Goal: Task Accomplishment & Management: Use online tool/utility

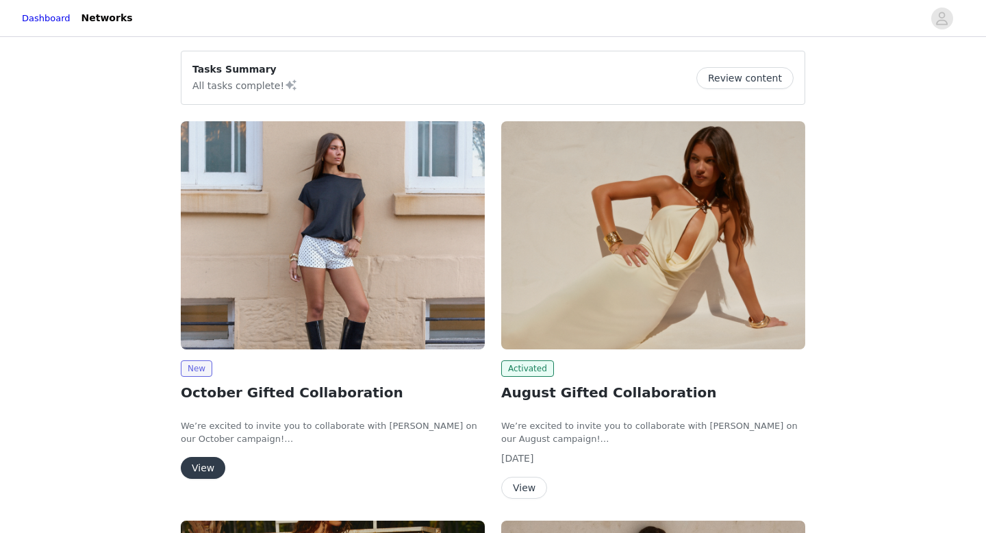
click at [214, 466] on button "View" at bounding box center [203, 468] width 45 height 22
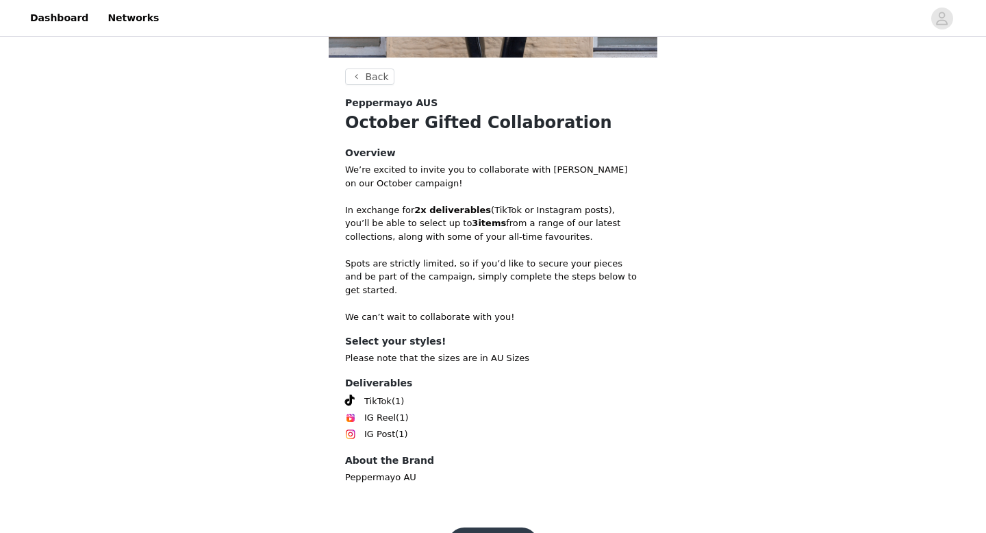
scroll to position [259, 0]
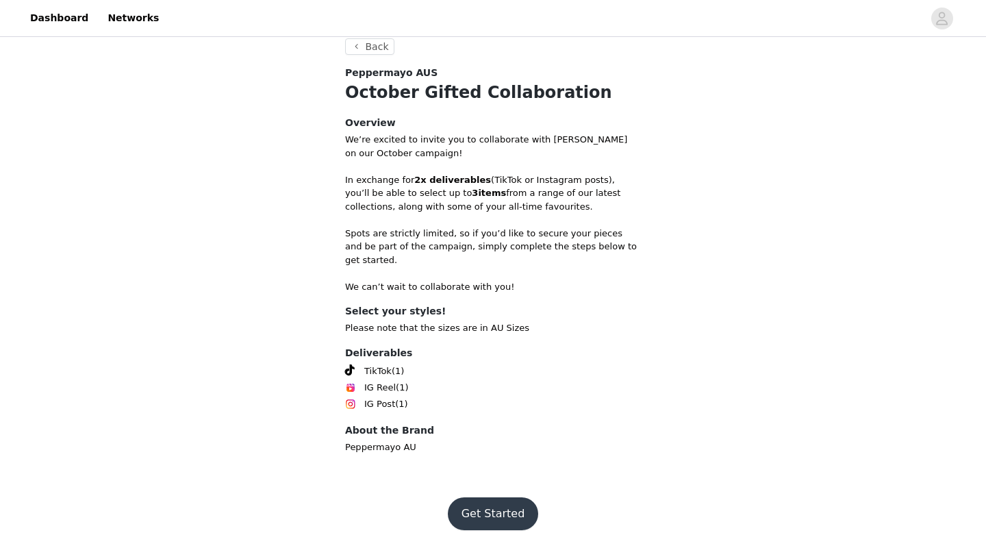
click at [476, 506] on button "Get Started" at bounding box center [493, 513] width 91 height 33
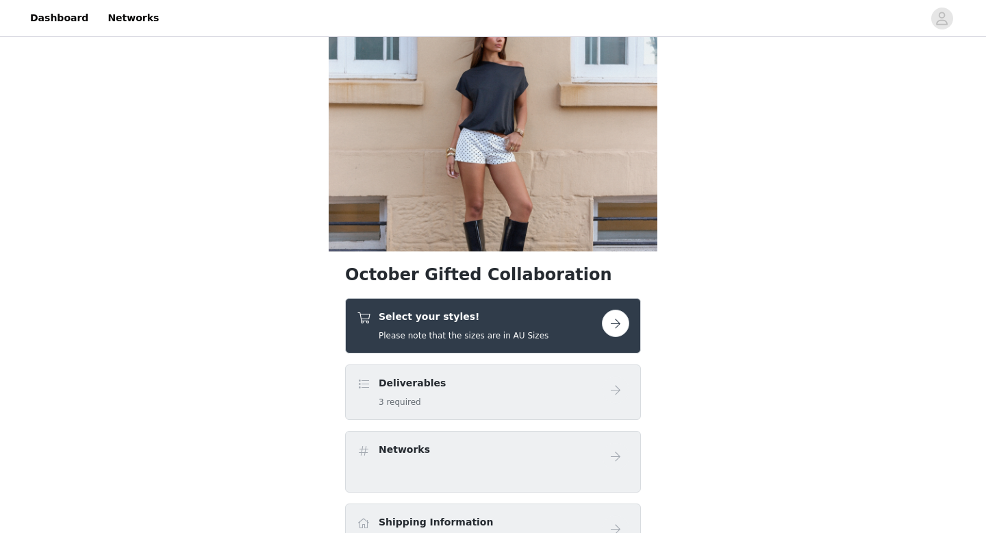
scroll to position [81, 0]
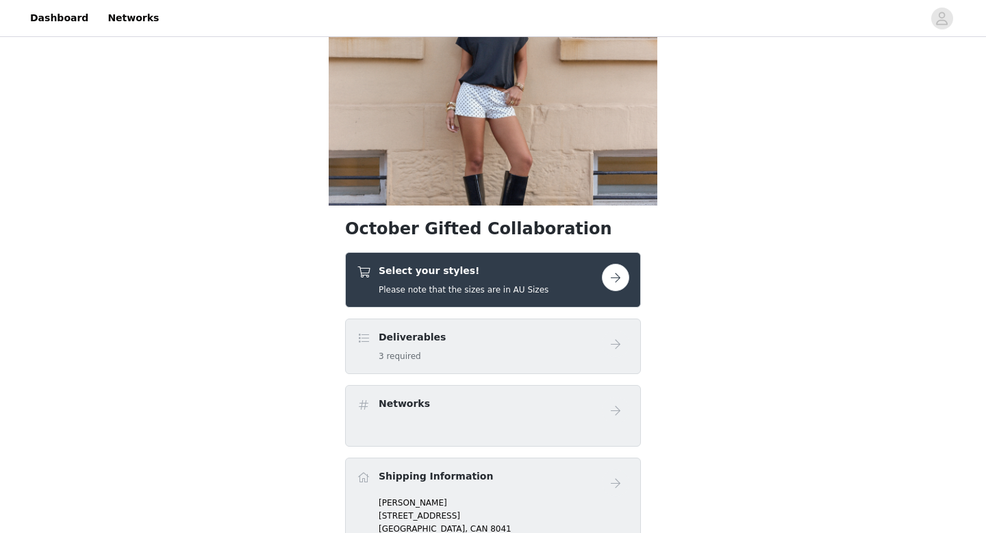
click at [526, 282] on div "Select your styles! Please note that the sizes are in AU Sizes" at bounding box center [464, 280] width 170 height 32
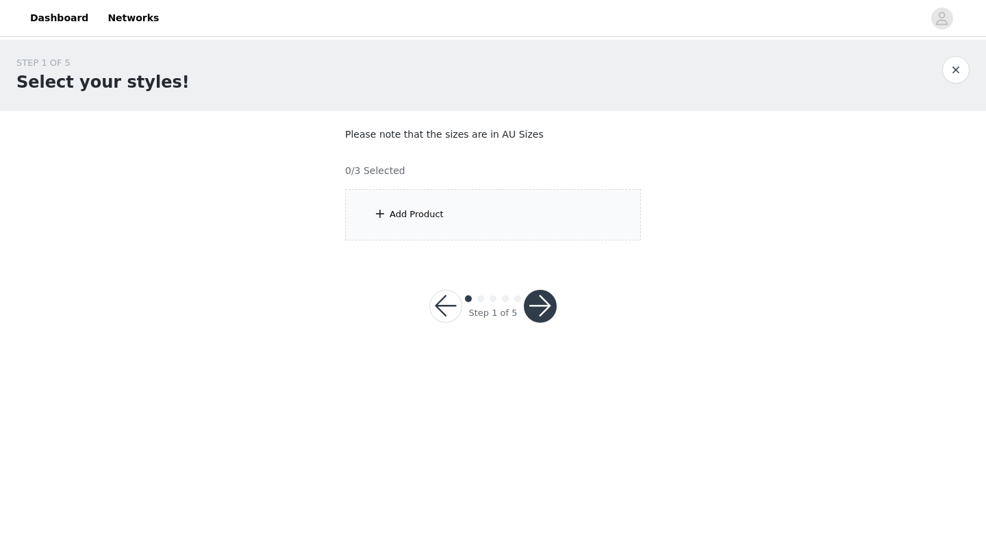
click at [514, 227] on div "Add Product" at bounding box center [493, 214] width 296 height 51
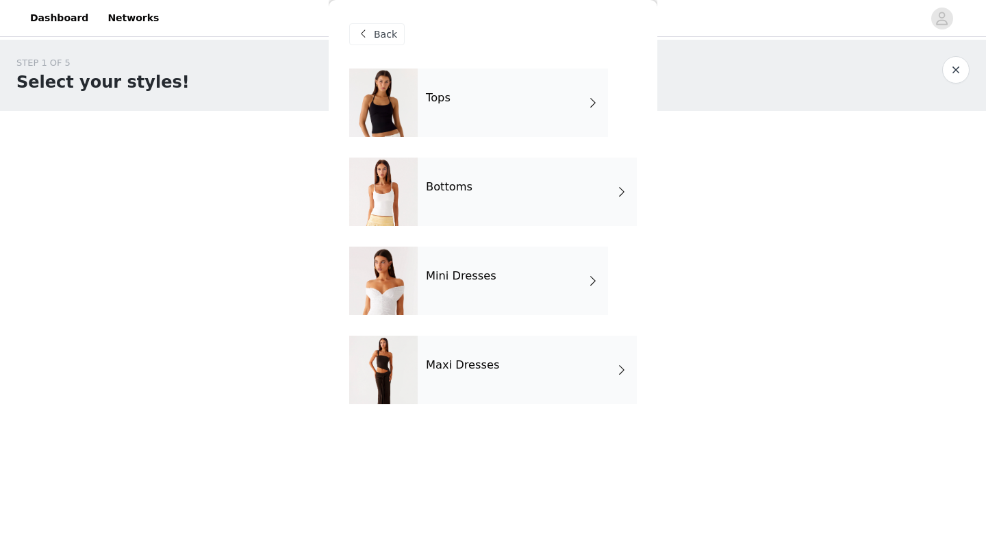
click at [493, 106] on div "Tops" at bounding box center [513, 102] width 190 height 68
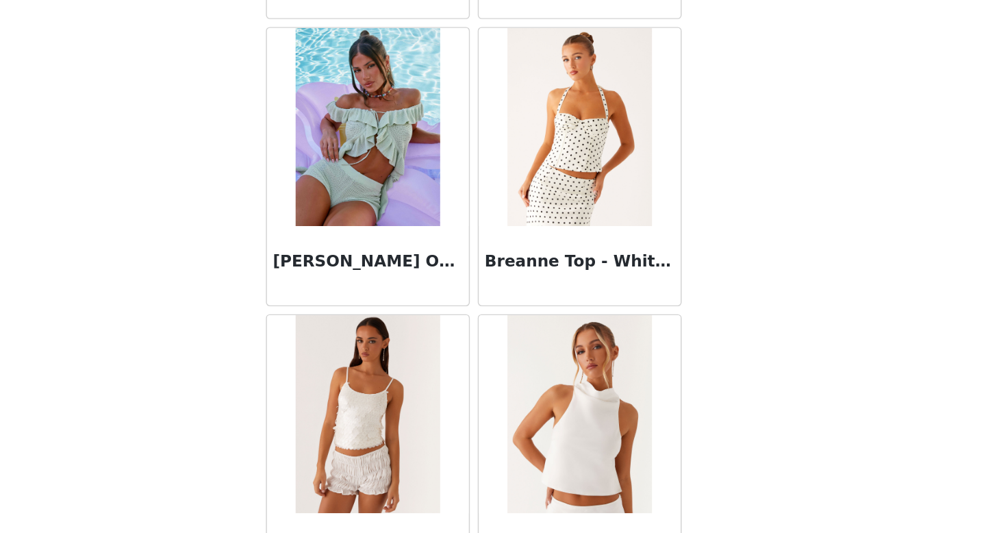
scroll to position [1563, 0]
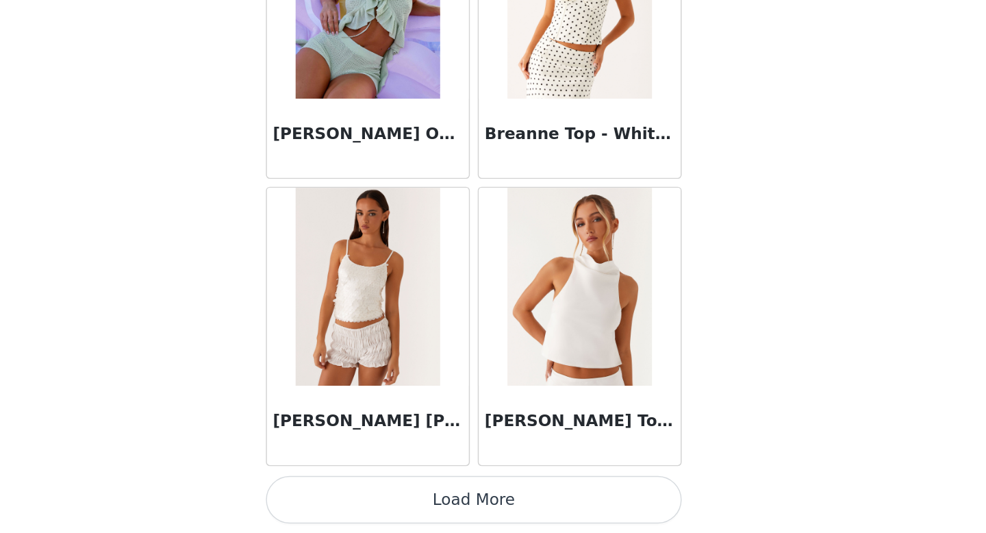
click at [508, 520] on button "Load More" at bounding box center [493, 509] width 288 height 33
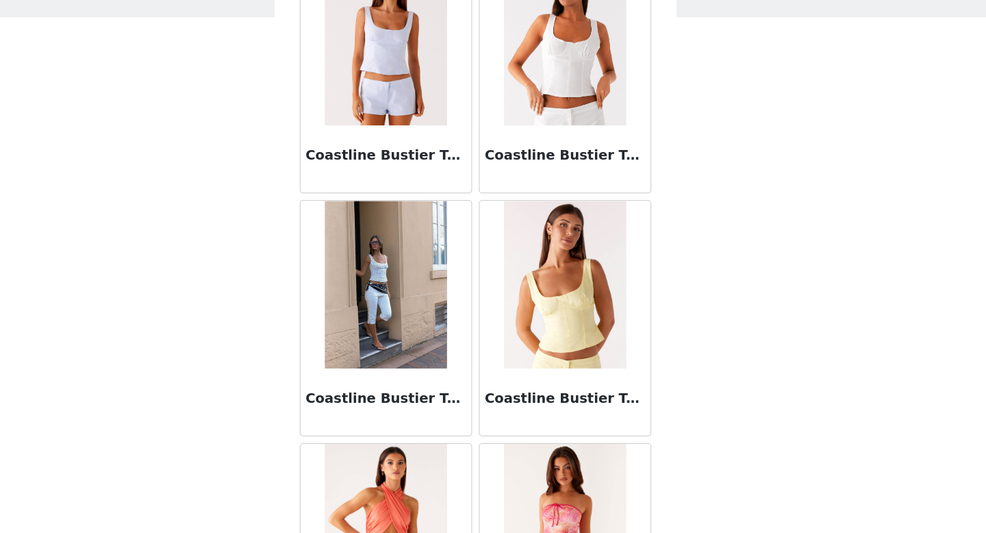
scroll to position [3550, 0]
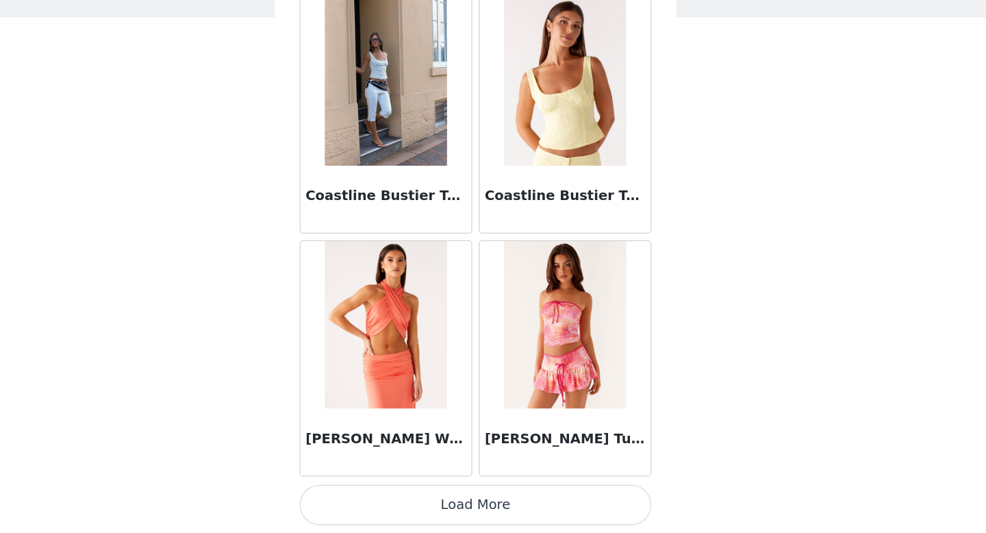
click at [514, 510] on button "Load More" at bounding box center [493, 509] width 288 height 33
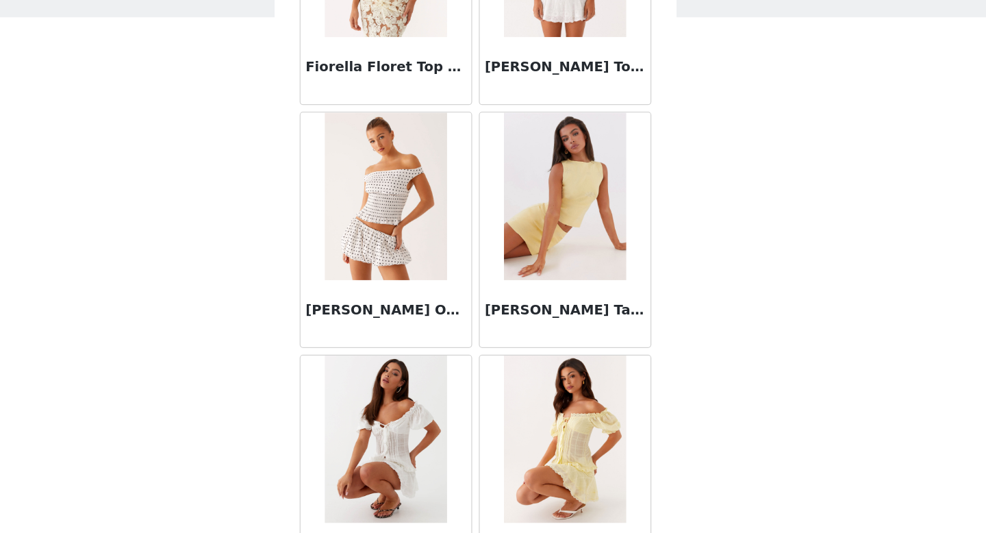
scroll to position [5536, 0]
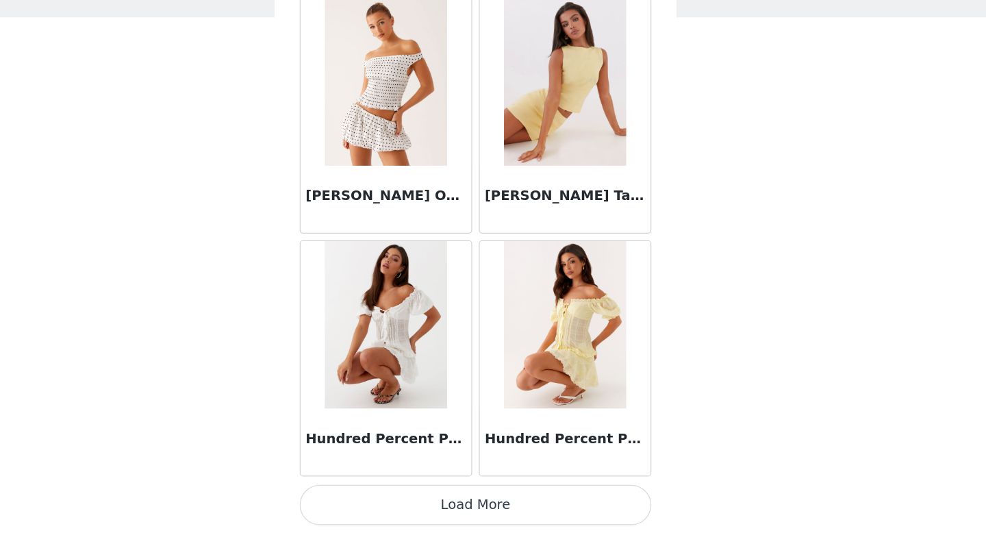
click at [488, 514] on button "Load More" at bounding box center [493, 509] width 288 height 33
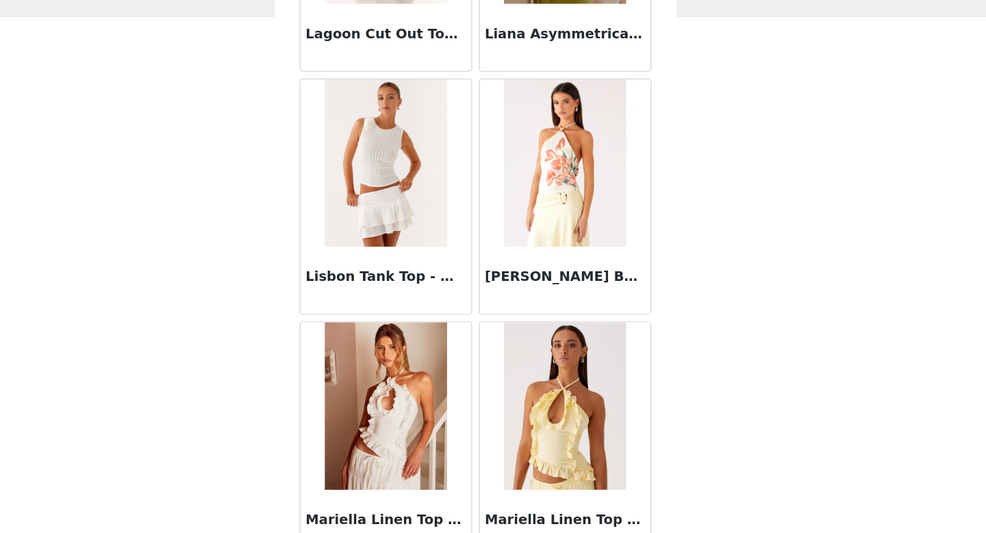
scroll to position [7522, 0]
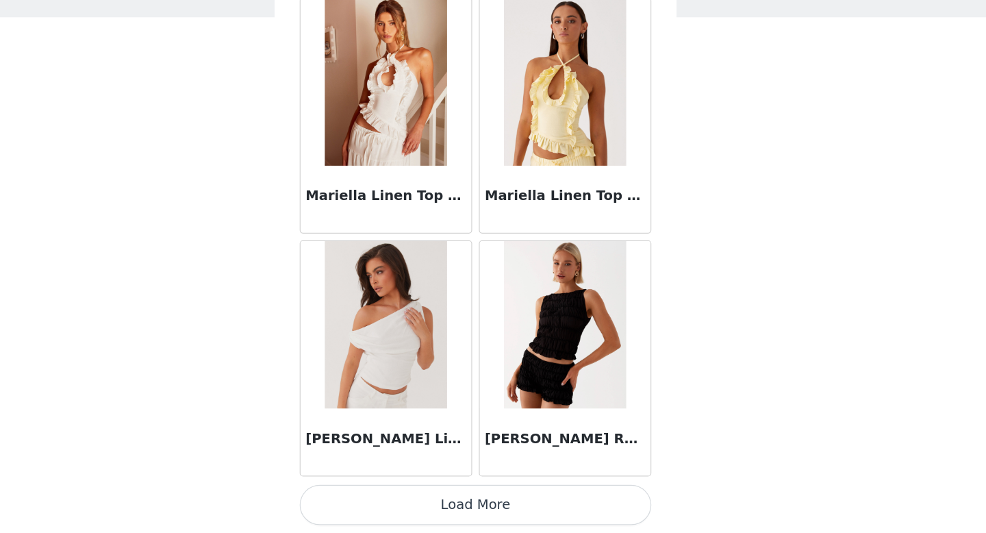
click at [479, 505] on button "Load More" at bounding box center [493, 509] width 288 height 33
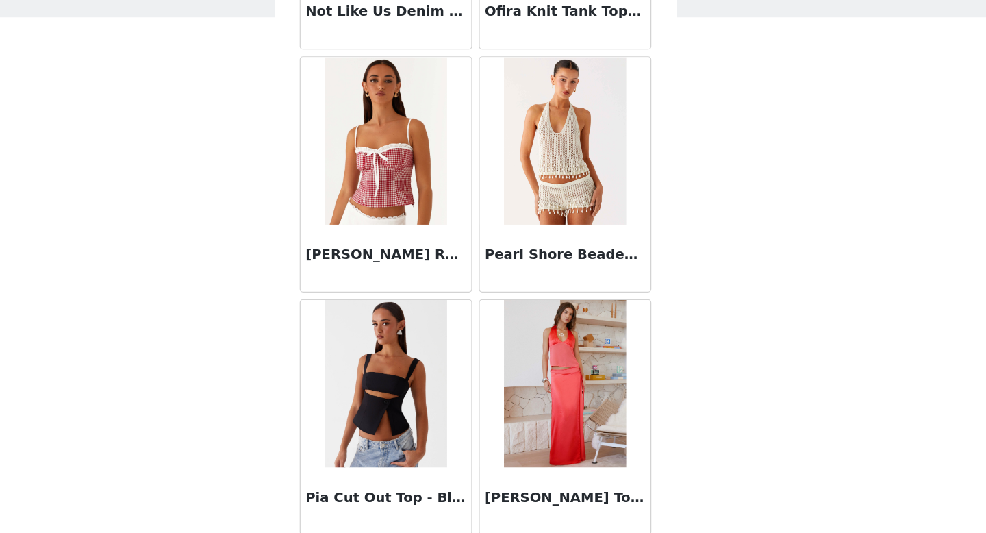
scroll to position [9509, 0]
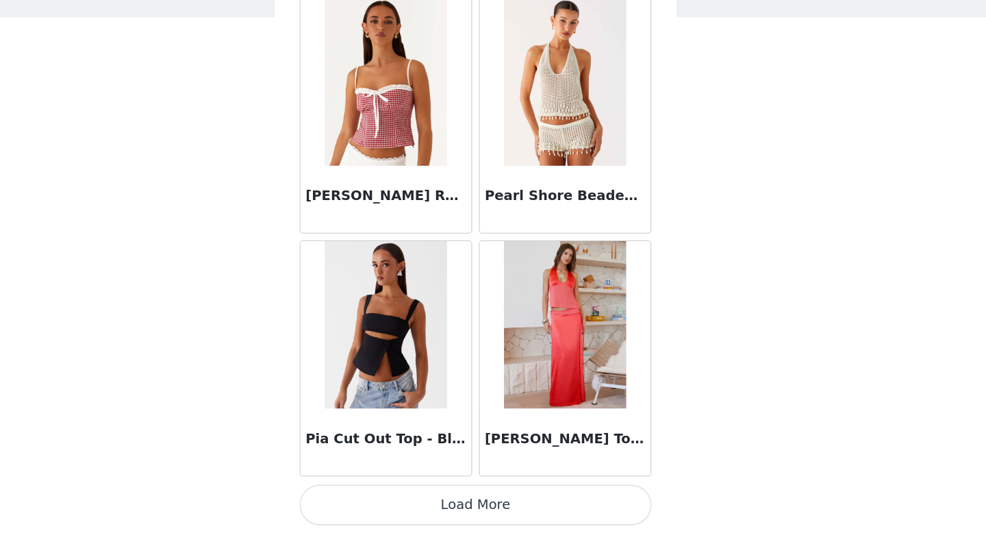
click at [429, 520] on button "Load More" at bounding box center [493, 509] width 288 height 33
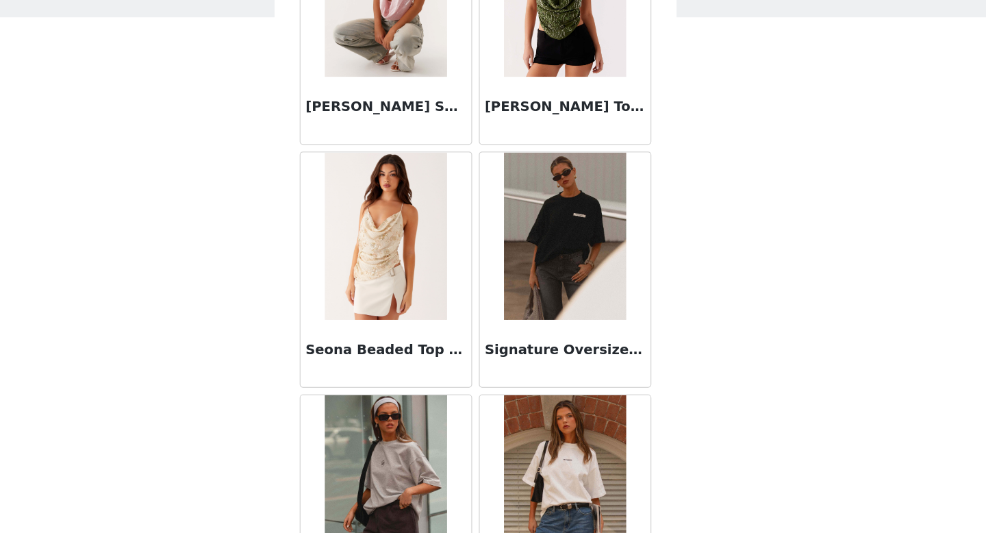
scroll to position [11495, 0]
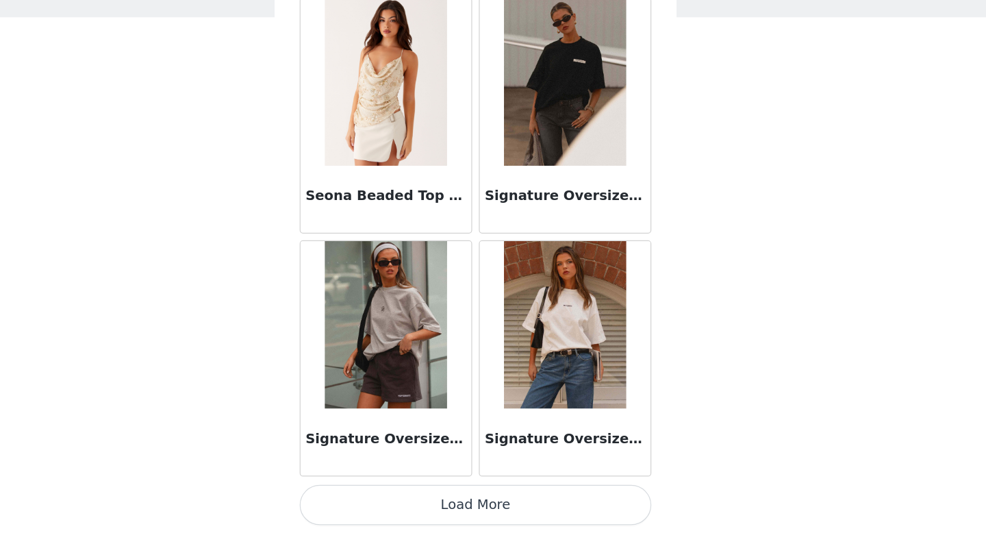
click at [472, 503] on button "Load More" at bounding box center [493, 509] width 288 height 33
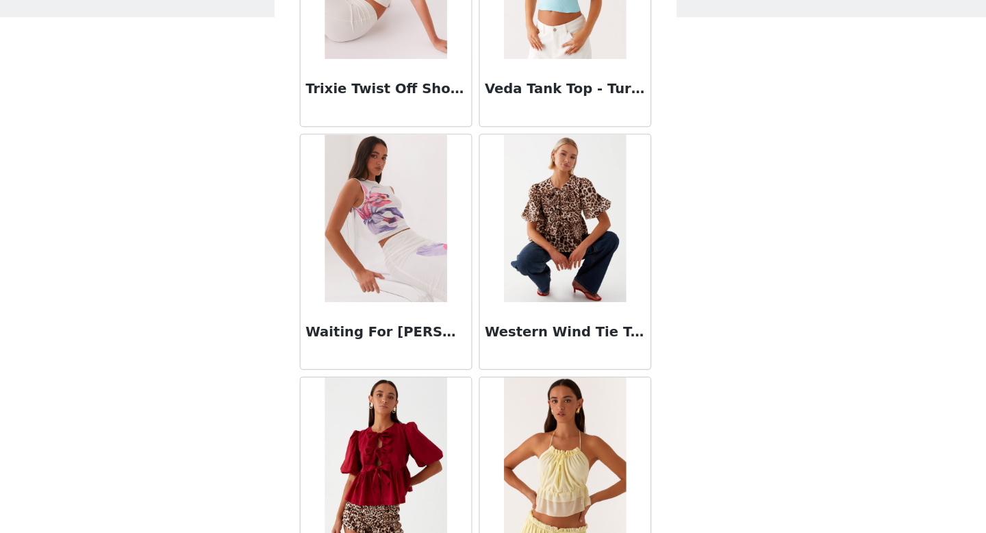
scroll to position [13482, 0]
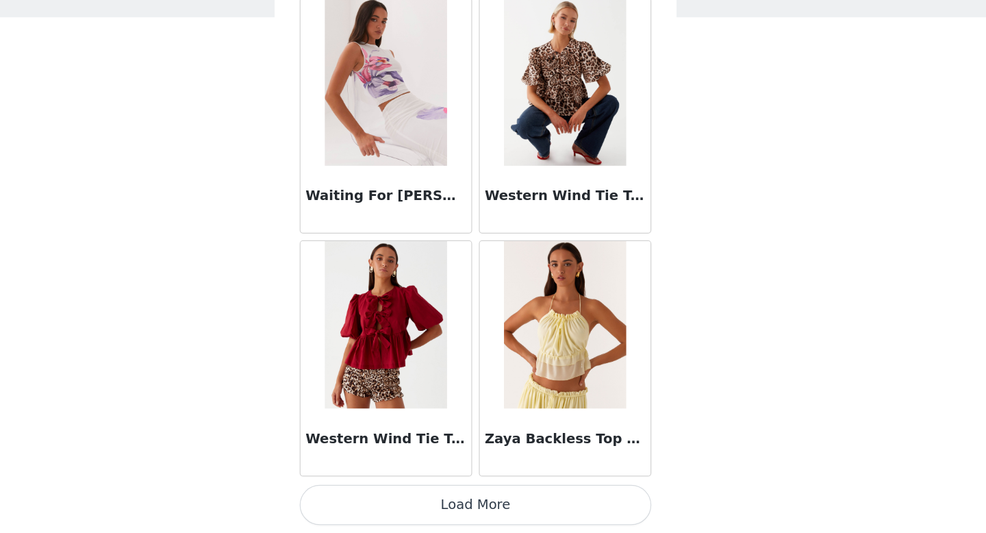
click at [466, 508] on button "Load More" at bounding box center [493, 509] width 288 height 33
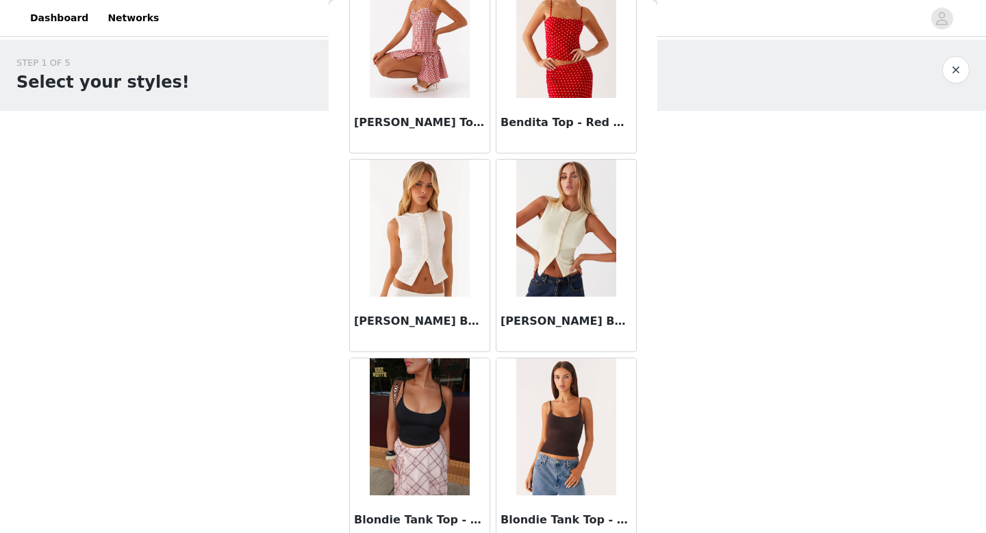
scroll to position [0, 0]
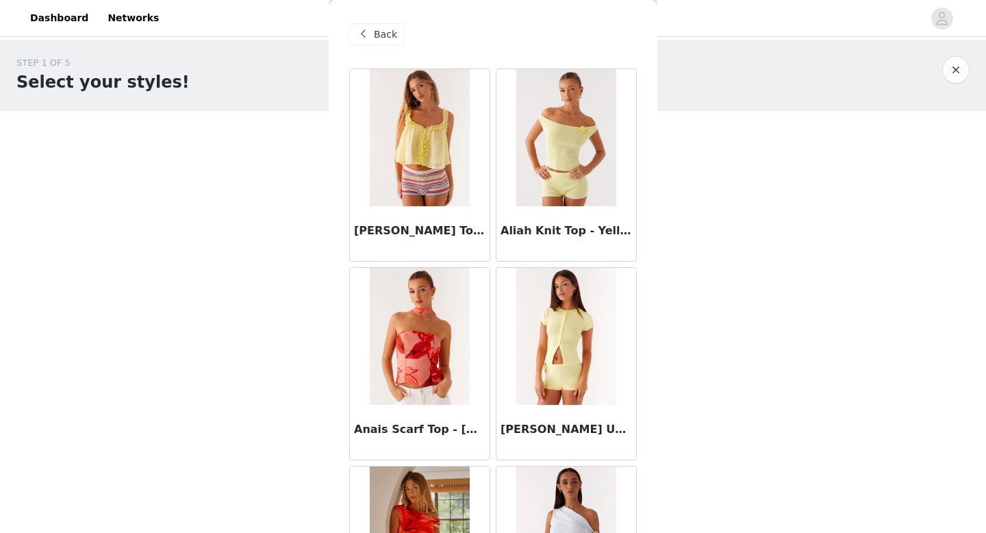
click at [374, 46] on div "Back" at bounding box center [493, 34] width 288 height 68
click at [369, 40] on span at bounding box center [363, 34] width 16 height 16
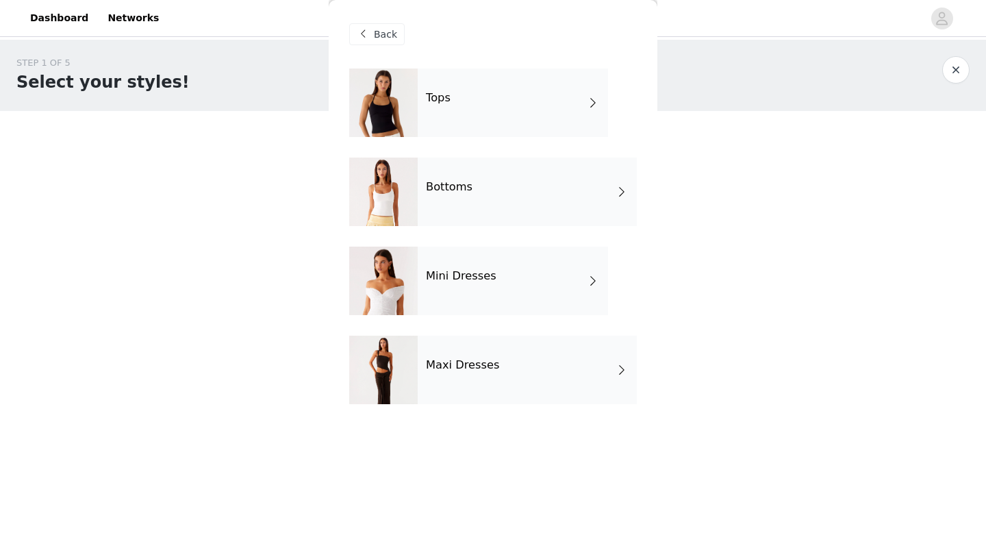
click at [410, 379] on div at bounding box center [383, 370] width 68 height 68
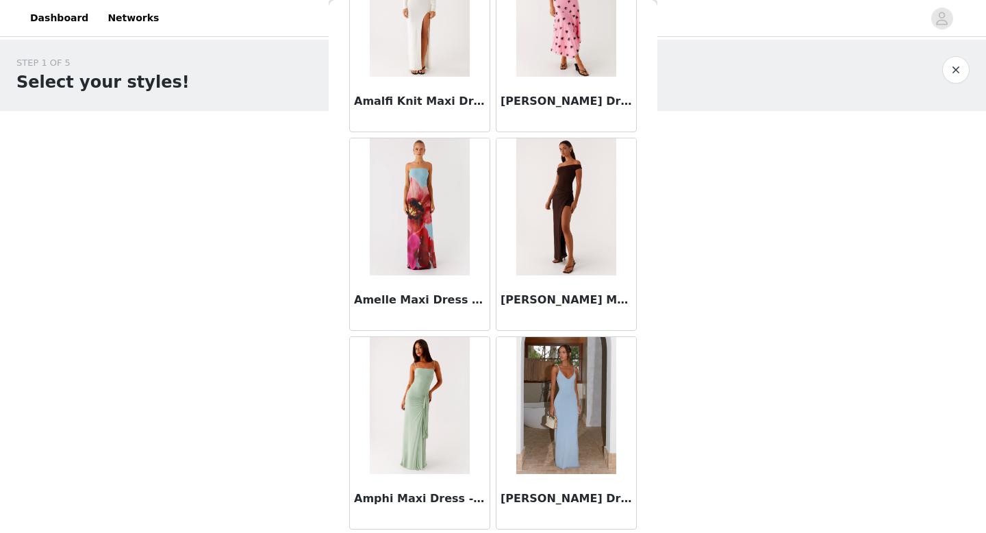
scroll to position [1563, 0]
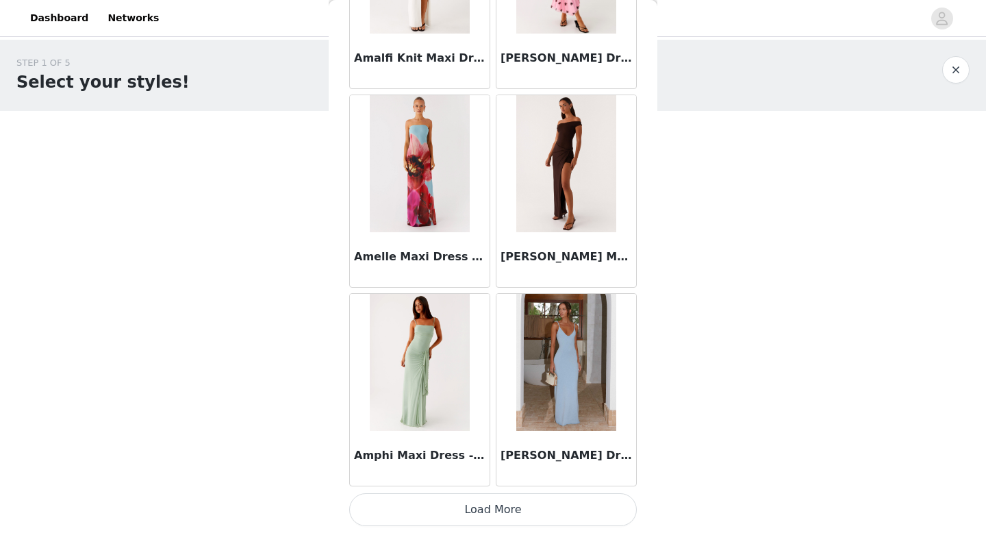
click at [442, 512] on button "Load More" at bounding box center [493, 509] width 288 height 33
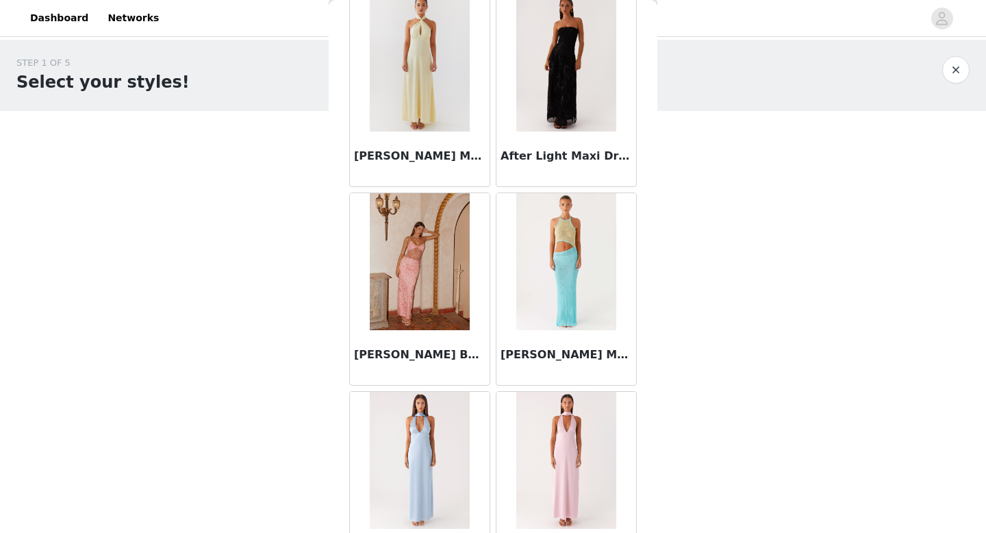
scroll to position [0, 0]
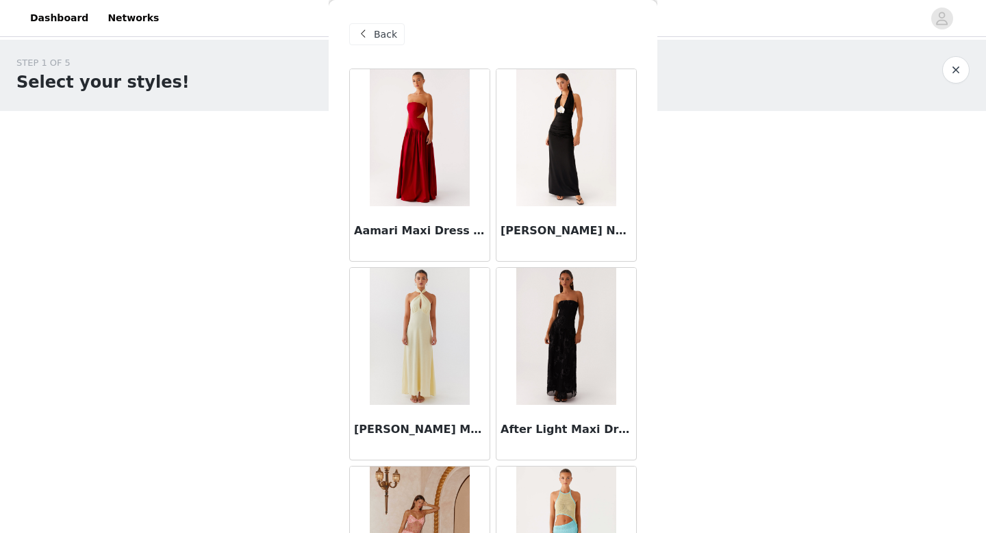
click at [361, 36] on span at bounding box center [363, 34] width 16 height 16
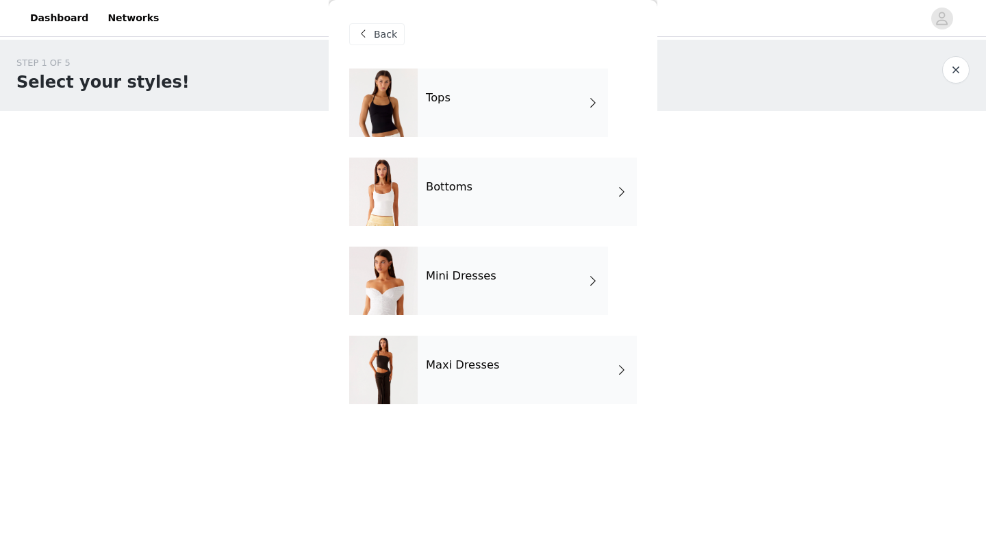
click at [416, 221] on div at bounding box center [383, 192] width 68 height 68
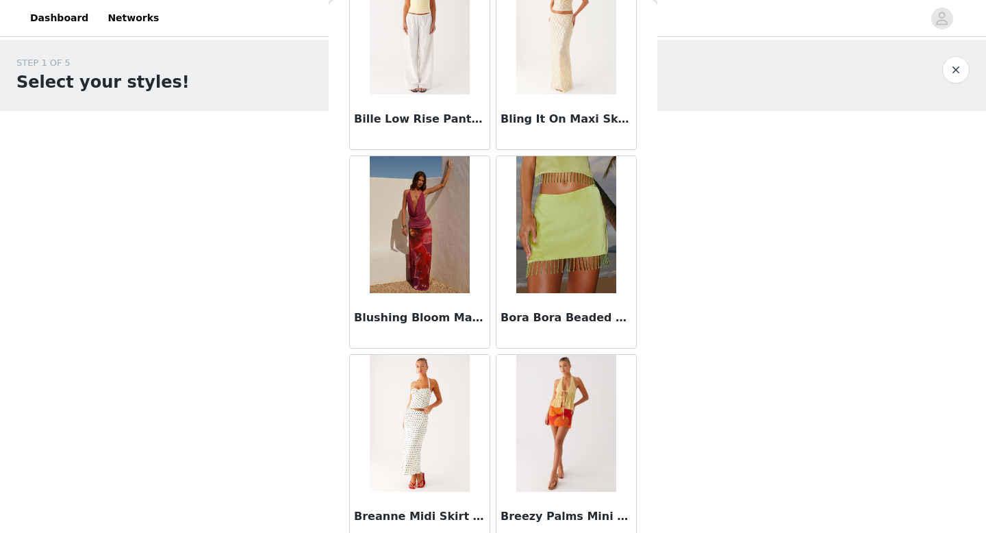
scroll to position [1548, 0]
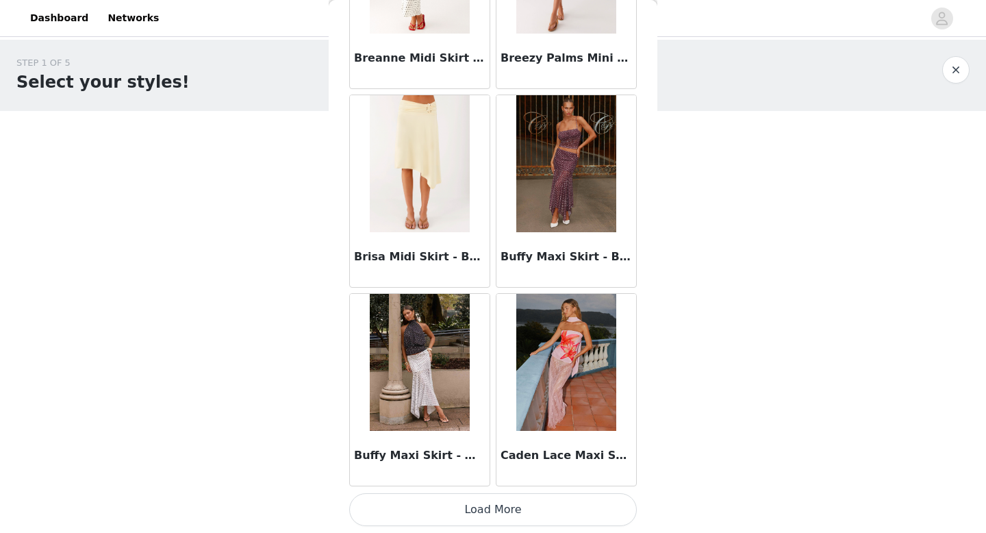
click at [517, 499] on button "Load More" at bounding box center [493, 509] width 288 height 33
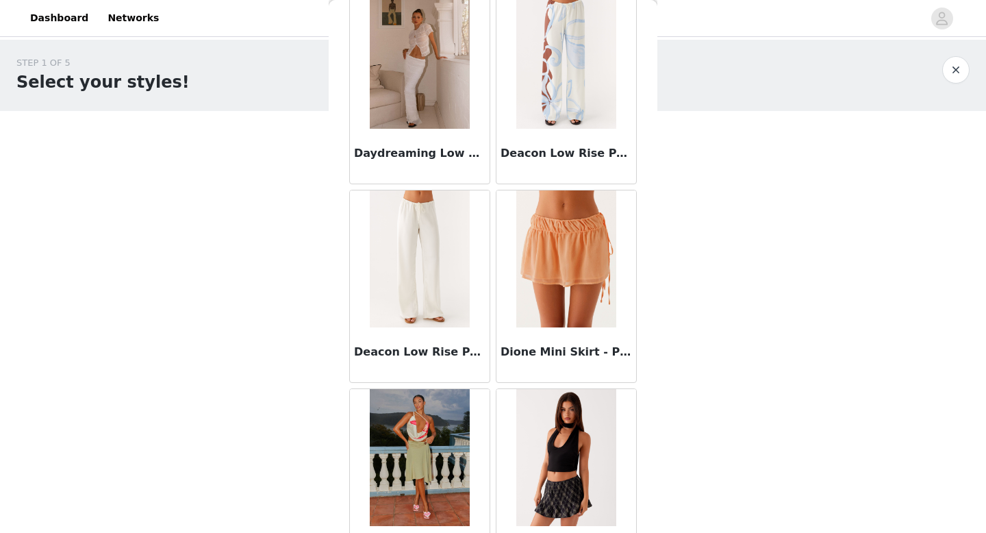
scroll to position [3550, 0]
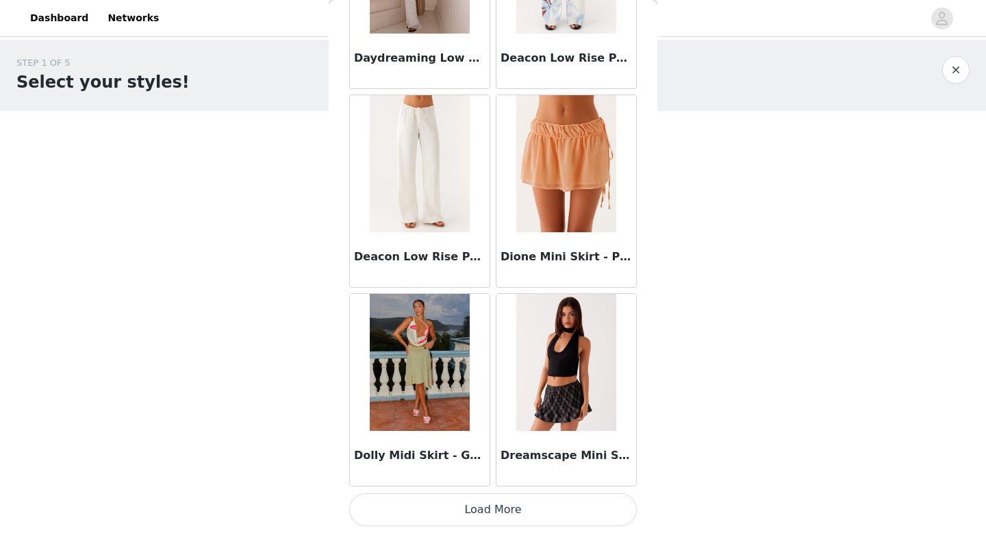
click at [457, 502] on button "Load More" at bounding box center [493, 509] width 288 height 33
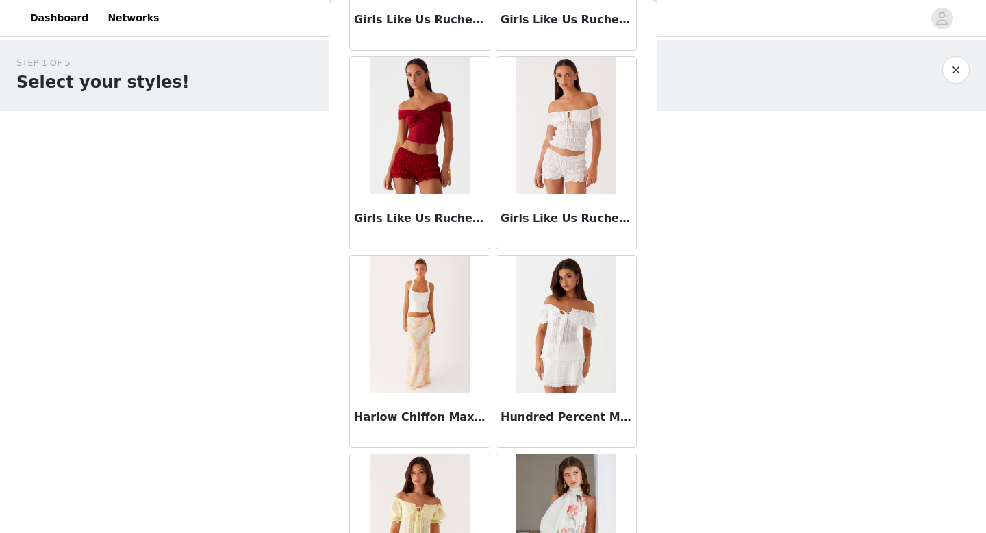
scroll to position [5536, 0]
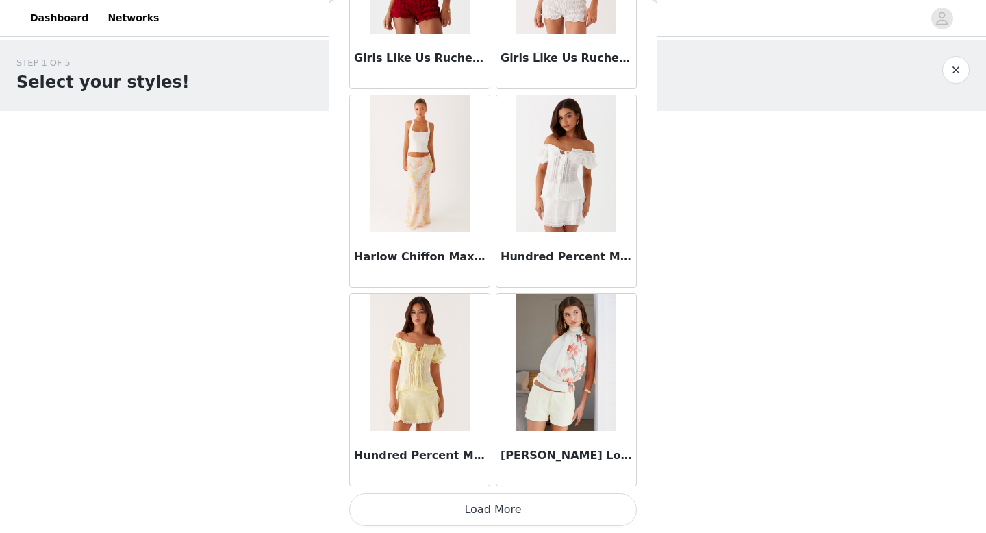
click at [486, 511] on button "Load More" at bounding box center [493, 509] width 288 height 33
